Goal: Task Accomplishment & Management: Use online tool/utility

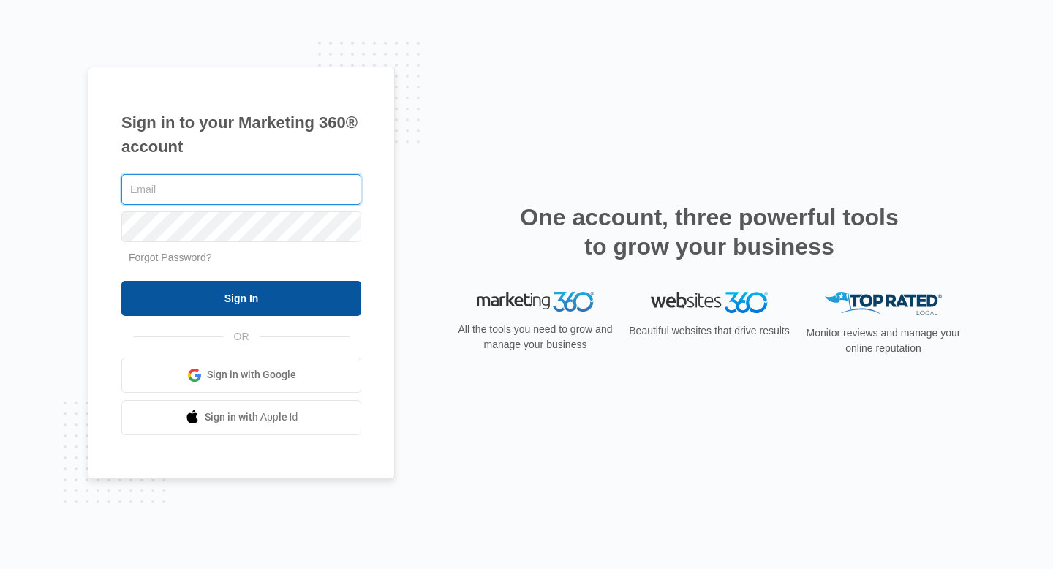
type input "[EMAIL_ADDRESS][DOMAIN_NAME]"
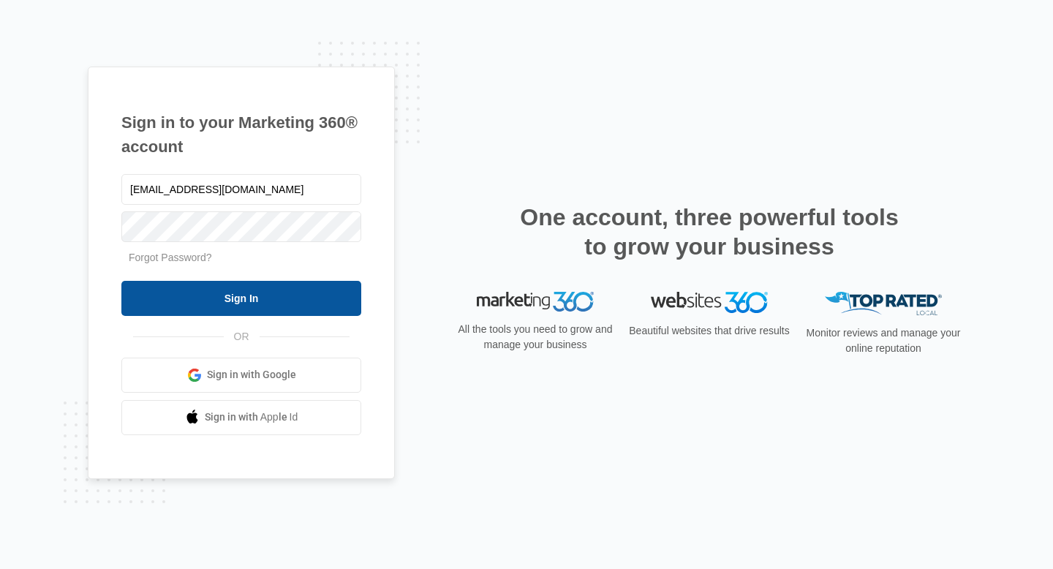
click at [285, 288] on input "Sign In" at bounding box center [241, 298] width 240 height 35
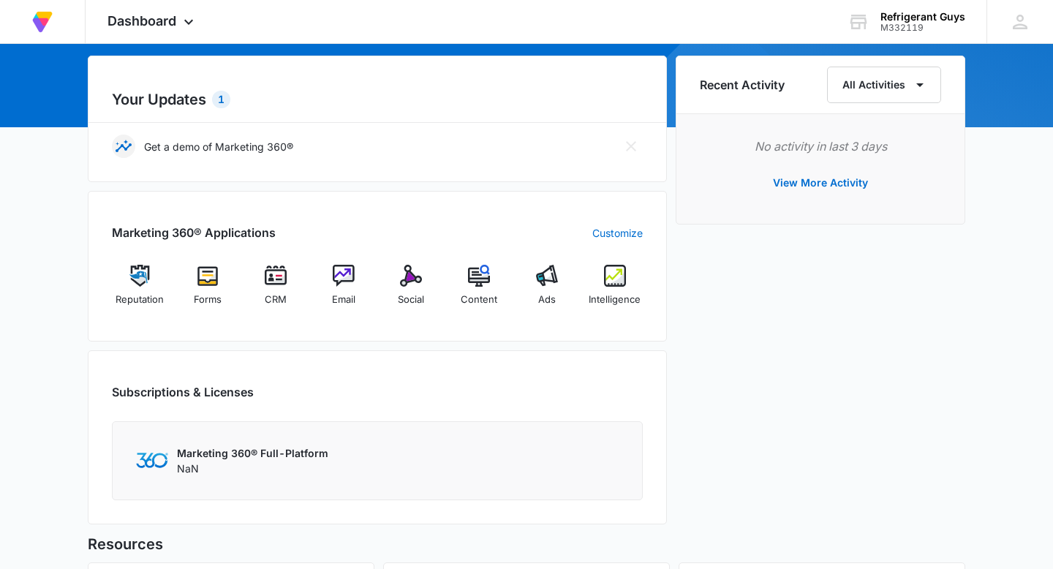
scroll to position [146, 0]
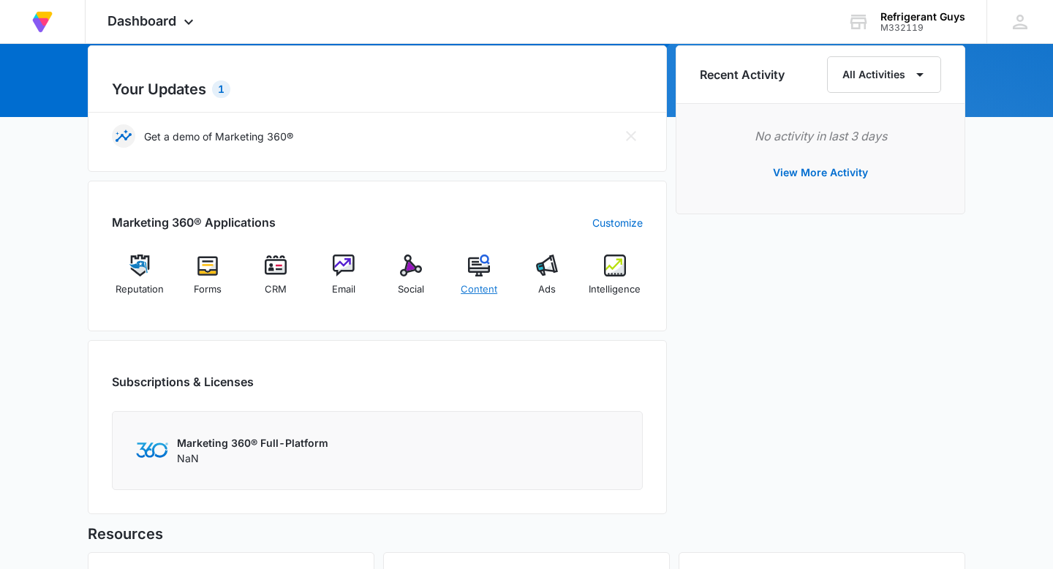
click at [475, 263] on img at bounding box center [479, 266] width 22 height 22
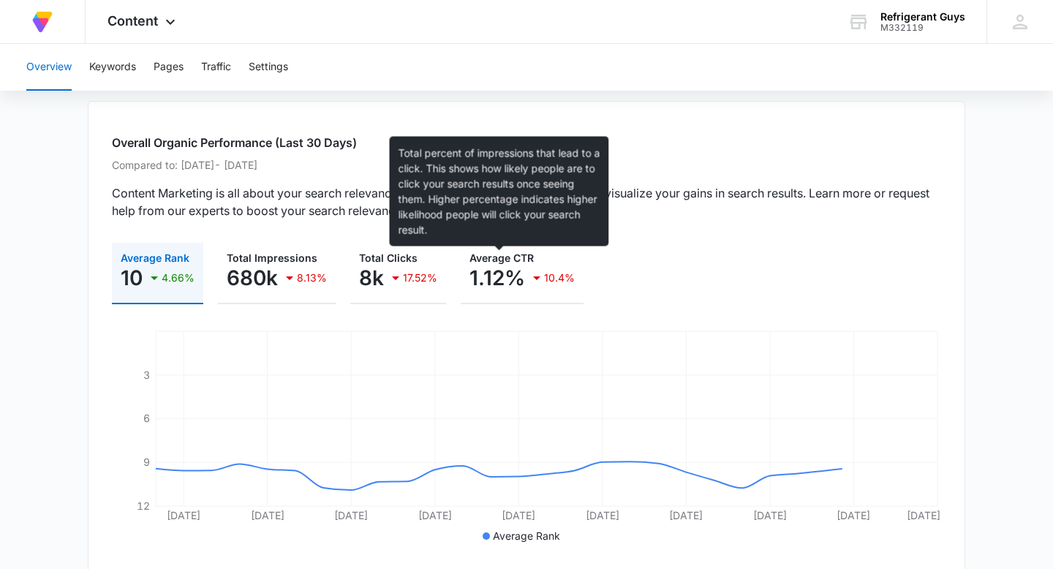
scroll to position [62, 0]
